Goal: Information Seeking & Learning: Learn about a topic

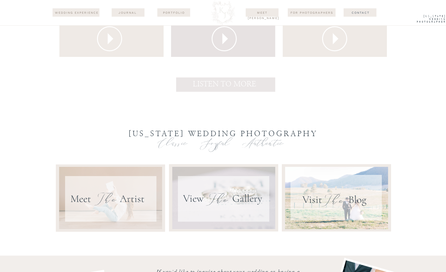
scroll to position [3599, 0]
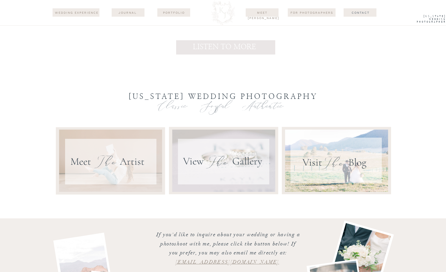
click at [90, 16] on div at bounding box center [76, 12] width 47 height 8
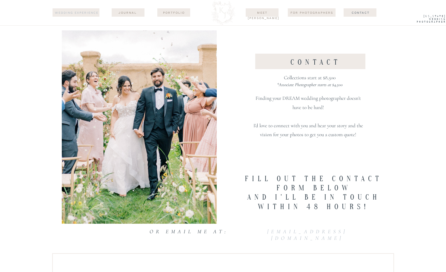
click at [81, 12] on nav "wedding experience" at bounding box center [76, 12] width 45 height 5
